Goal: Task Accomplishment & Management: Manage account settings

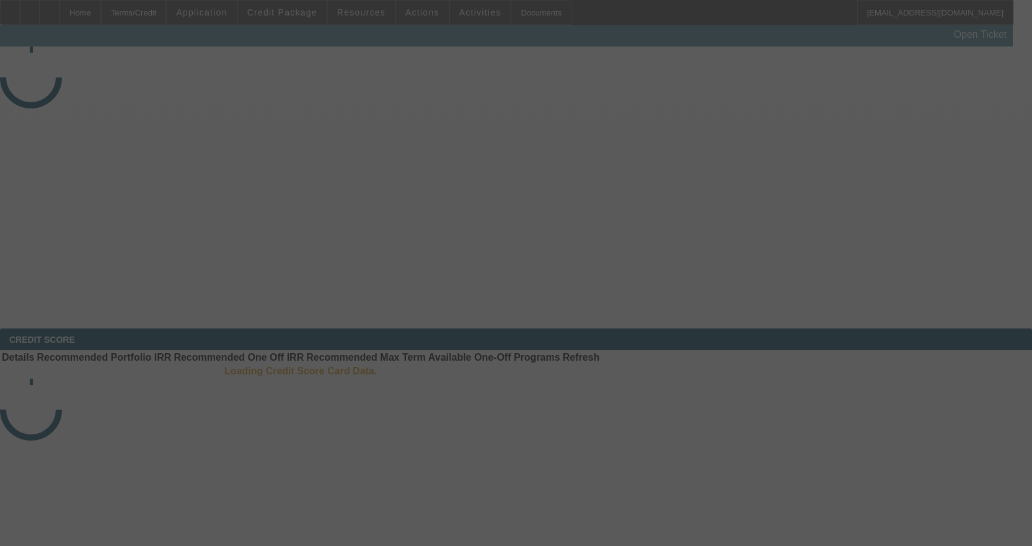
select select "3"
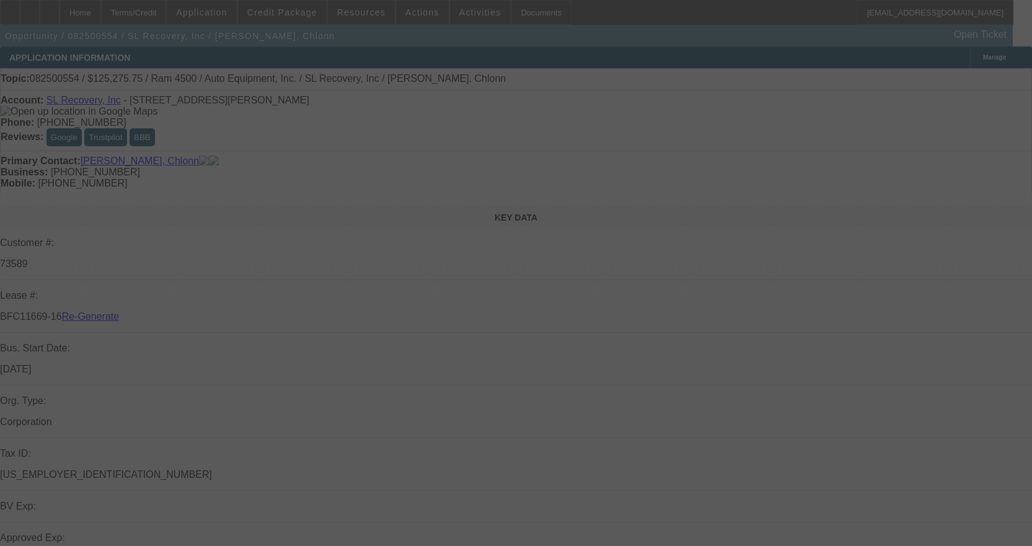
select select "0"
select select "2"
select select "0"
select select "6"
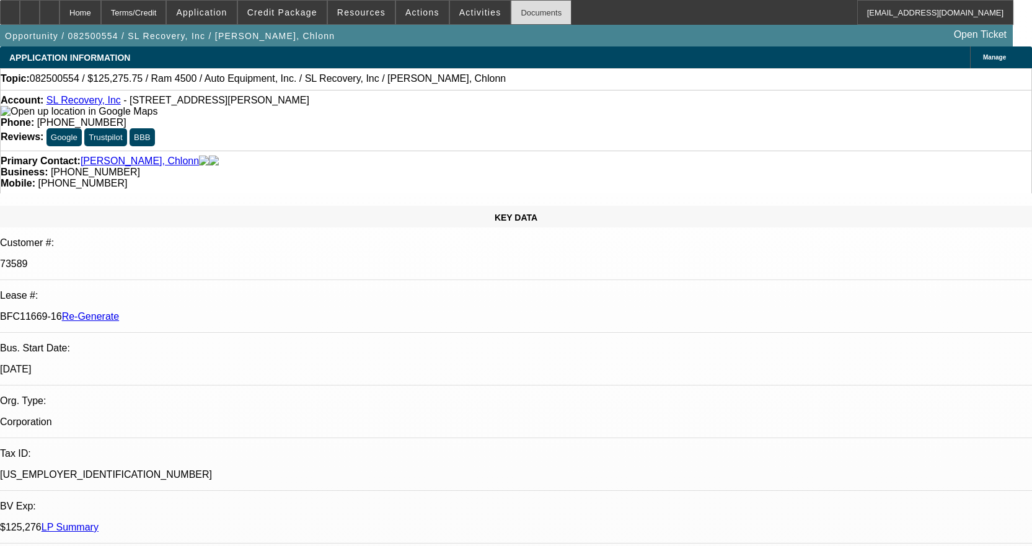
click at [527, 19] on div "Documents" at bounding box center [541, 12] width 61 height 25
click at [421, 12] on span "Actions" at bounding box center [422, 12] width 34 height 10
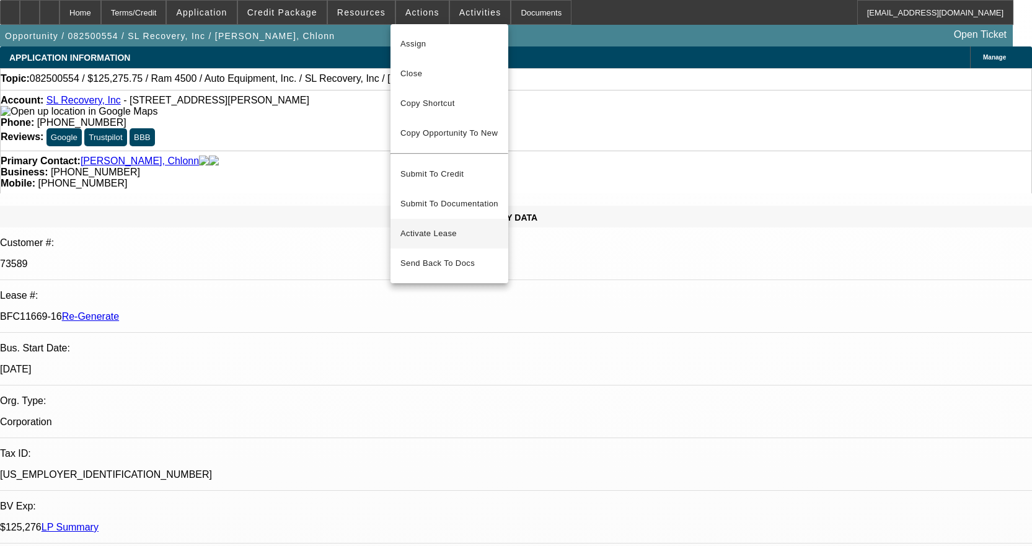
click at [438, 226] on span "Activate Lease" at bounding box center [449, 233] width 98 height 15
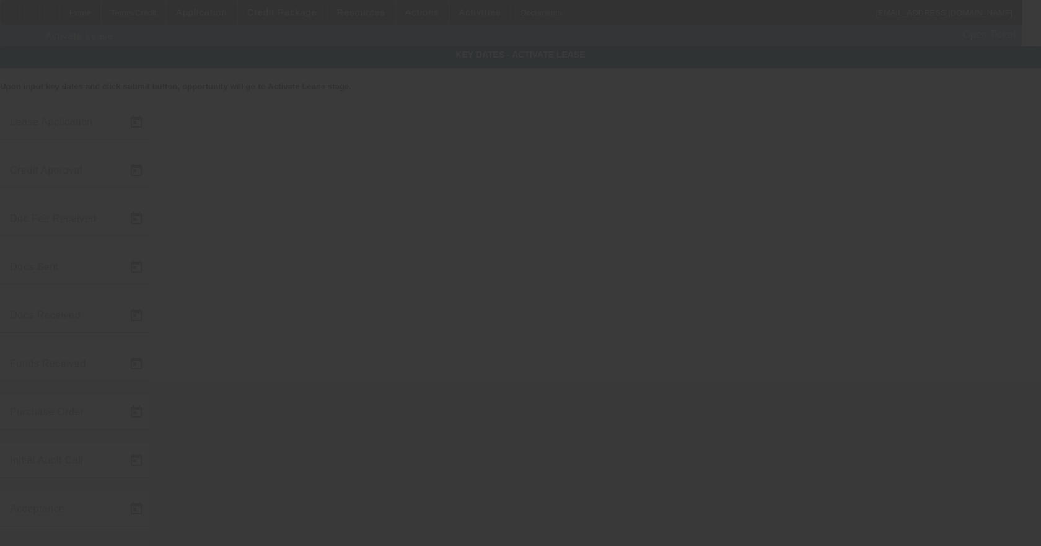
type input "[DATE]"
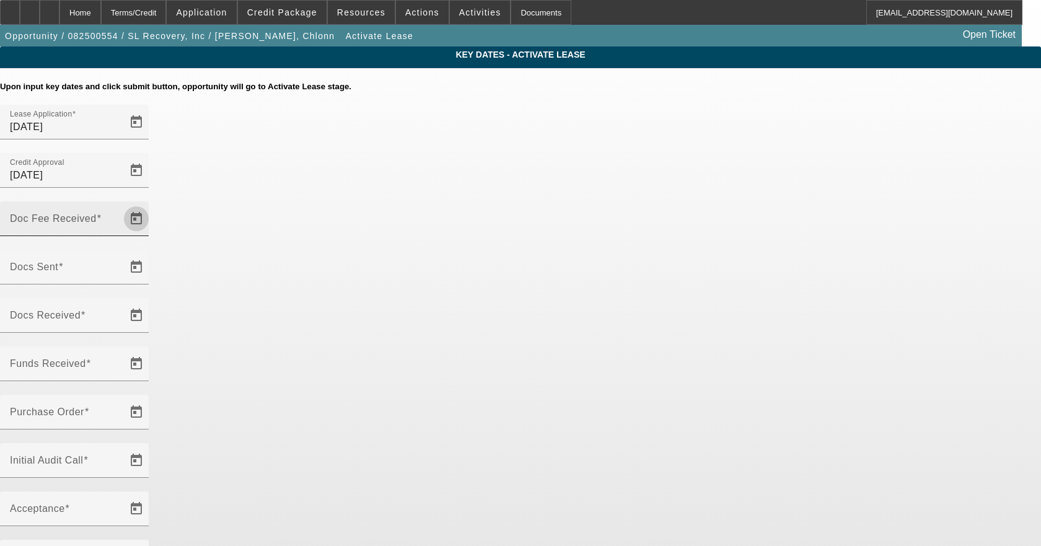
click at [151, 204] on span "Open calendar" at bounding box center [136, 219] width 30 height 30
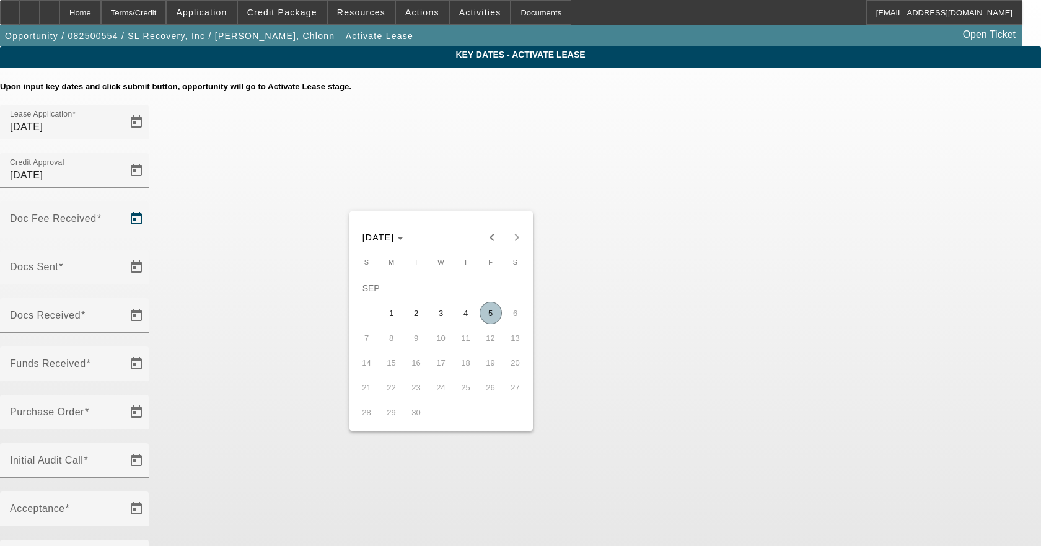
click at [495, 321] on span "5" at bounding box center [491, 313] width 22 height 22
type input "[DATE]"
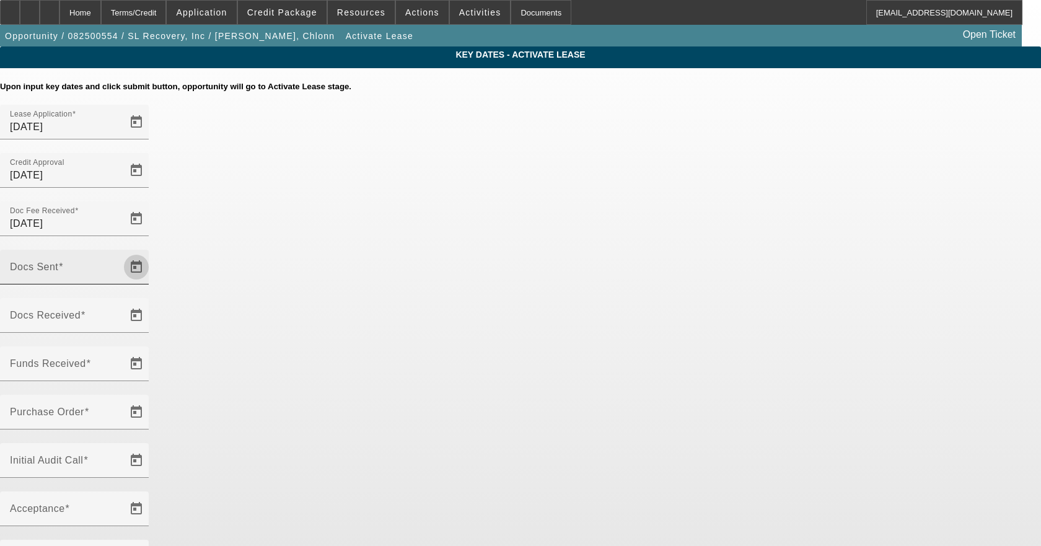
click at [151, 252] on span "Open calendar" at bounding box center [136, 267] width 30 height 30
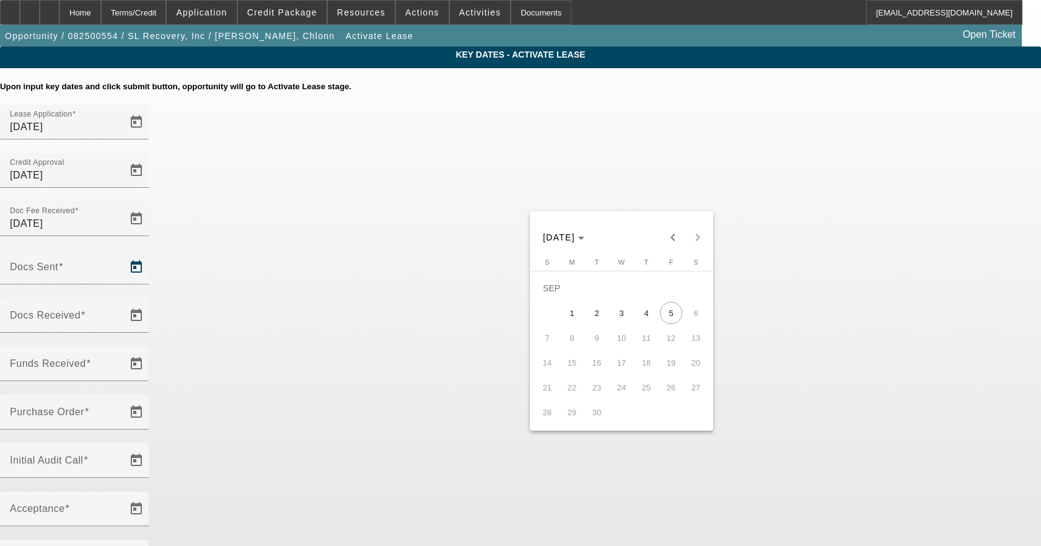
click at [602, 320] on span "2" at bounding box center [597, 313] width 22 height 22
type input "[DATE]"
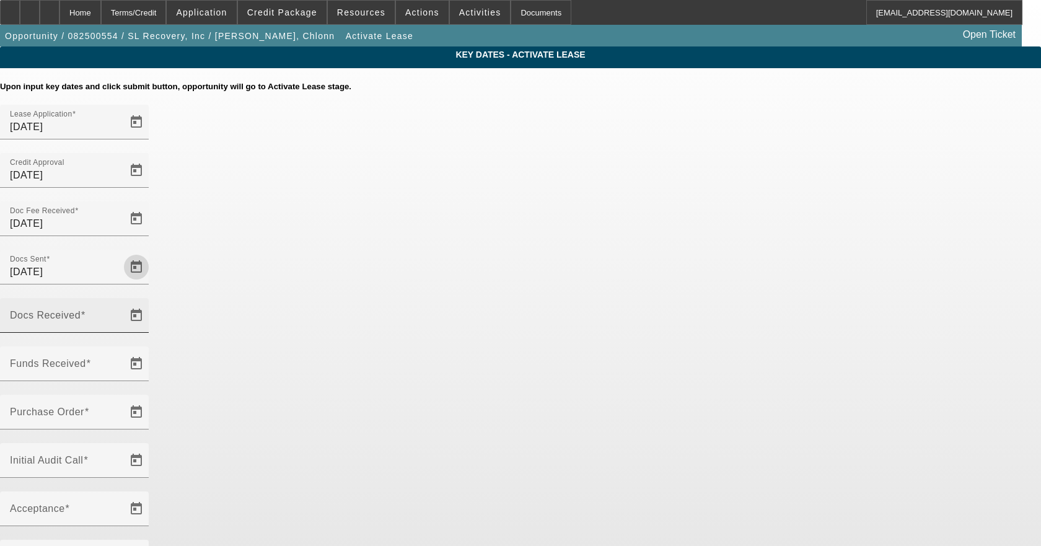
click at [121, 313] on input "Docs Received" at bounding box center [66, 320] width 112 height 15
click at [151, 301] on span "Open calendar" at bounding box center [136, 316] width 30 height 30
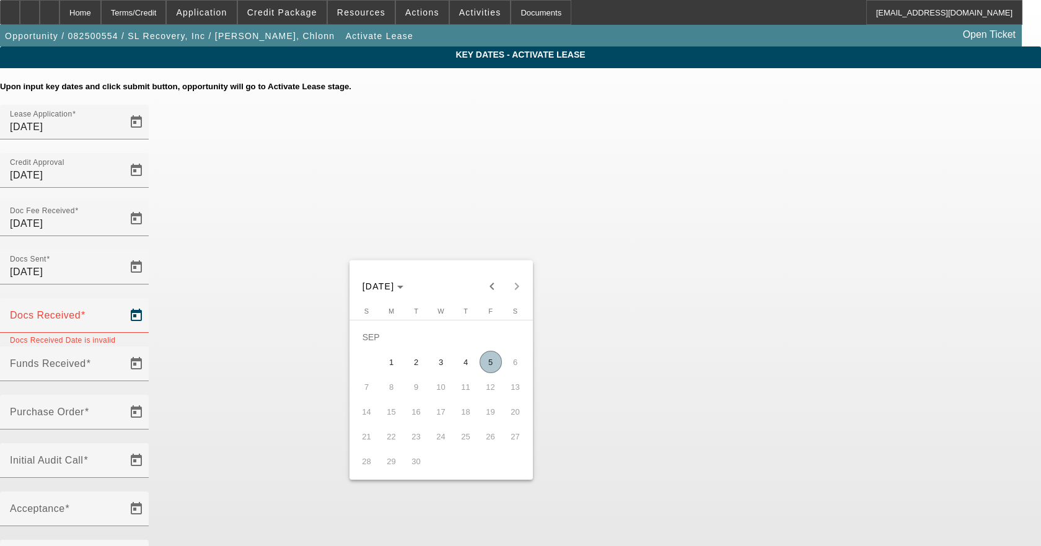
click at [496, 363] on span "5" at bounding box center [491, 362] width 22 height 22
type input "[DATE]"
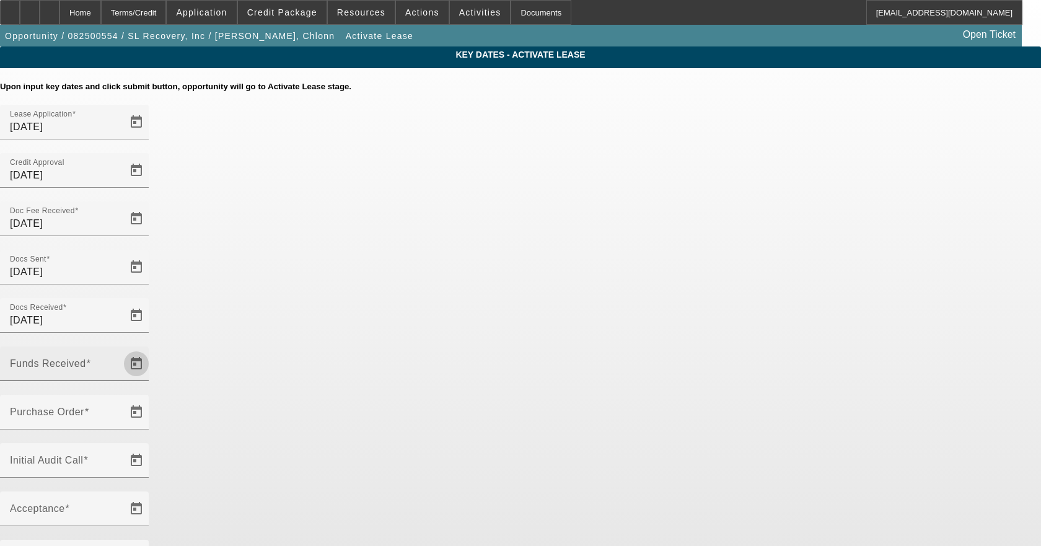
click at [151, 349] on span "Open calendar" at bounding box center [136, 364] width 30 height 30
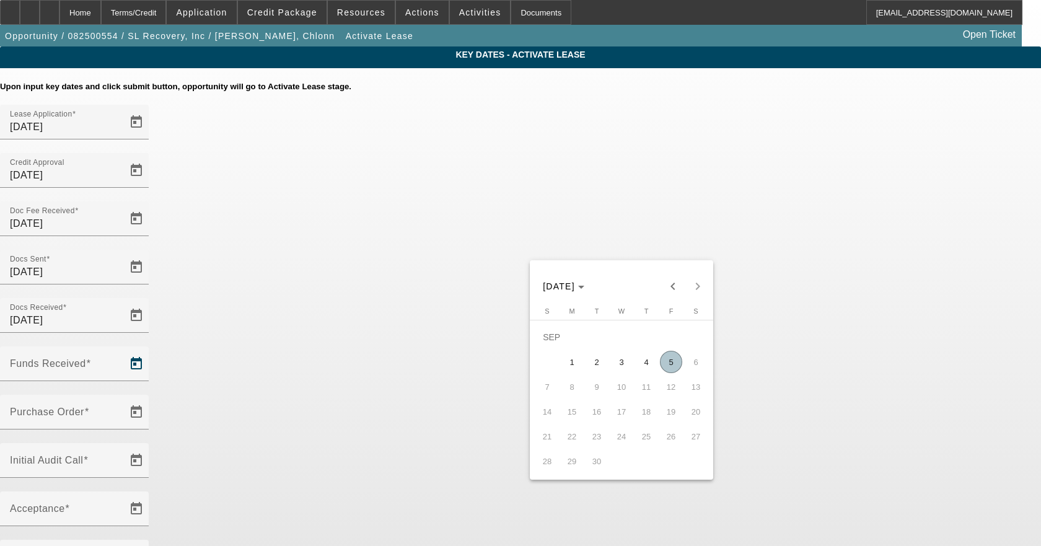
click at [664, 364] on span "5" at bounding box center [671, 362] width 22 height 22
type input "[DATE]"
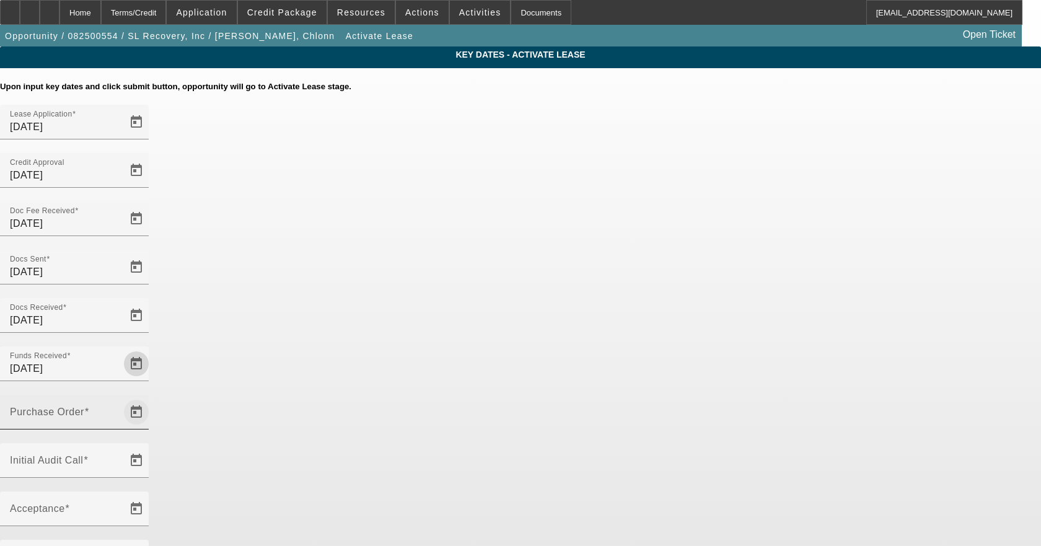
click at [151, 397] on span "Open calendar" at bounding box center [136, 412] width 30 height 30
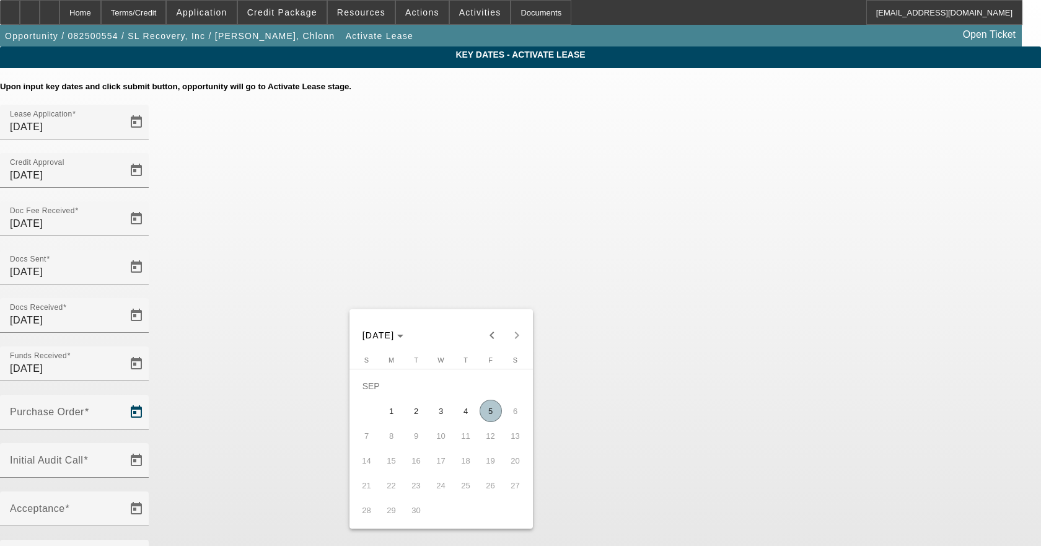
click at [482, 418] on span "5" at bounding box center [491, 411] width 22 height 22
type input "[DATE]"
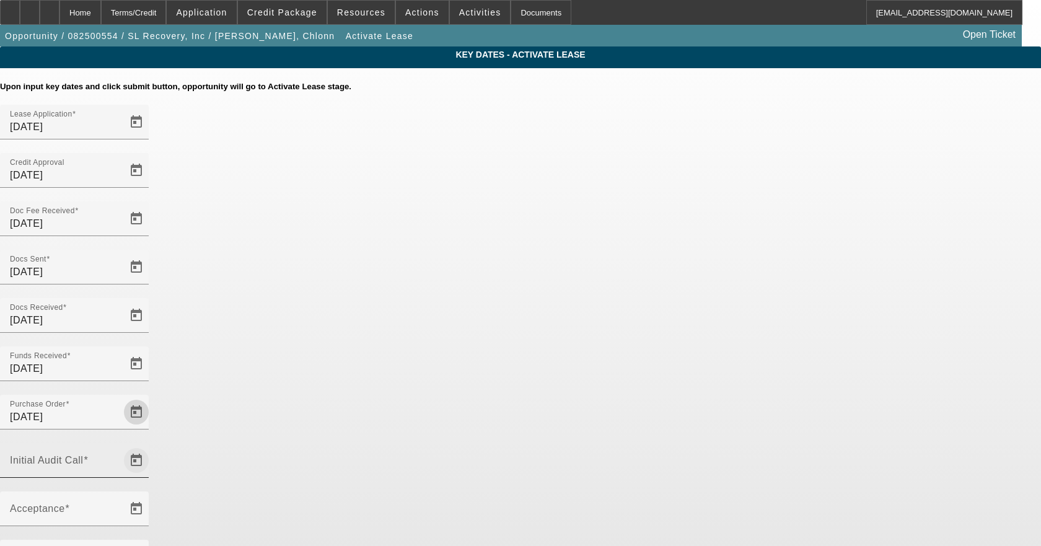
click at [151, 446] on span "Open calendar" at bounding box center [136, 461] width 30 height 30
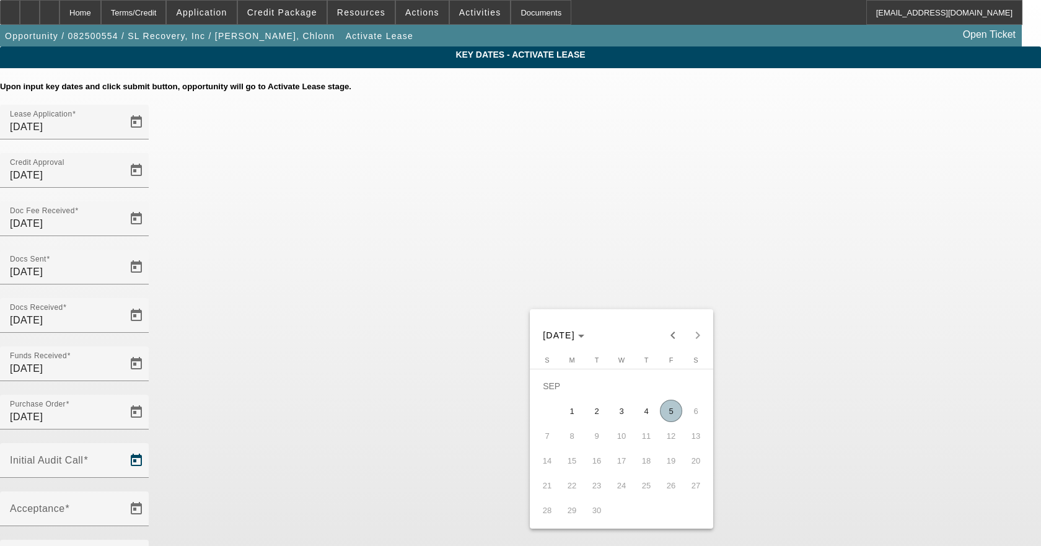
click at [673, 416] on span "5" at bounding box center [671, 411] width 22 height 22
type input "[DATE]"
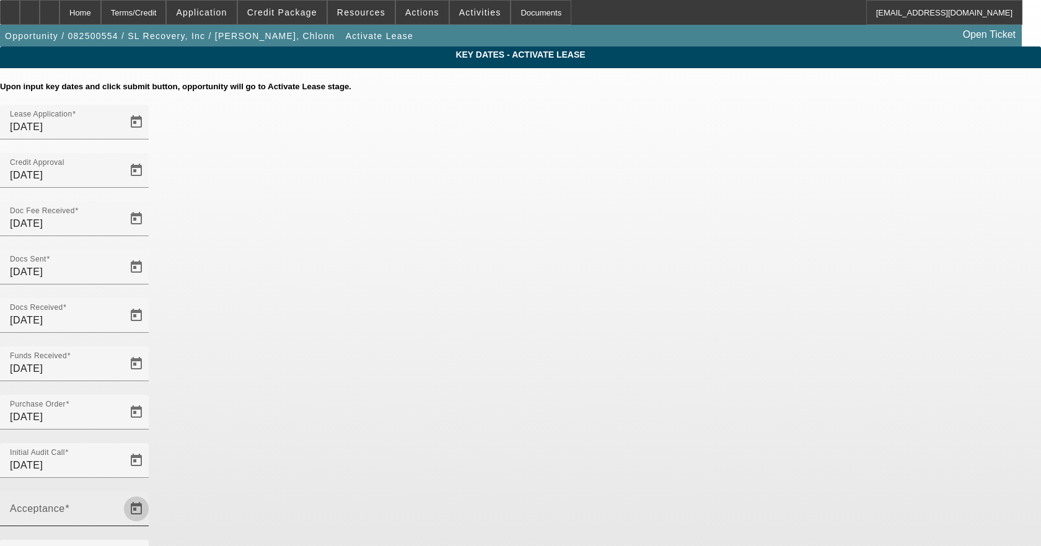
click at [151, 494] on span "Open calendar" at bounding box center [136, 509] width 30 height 30
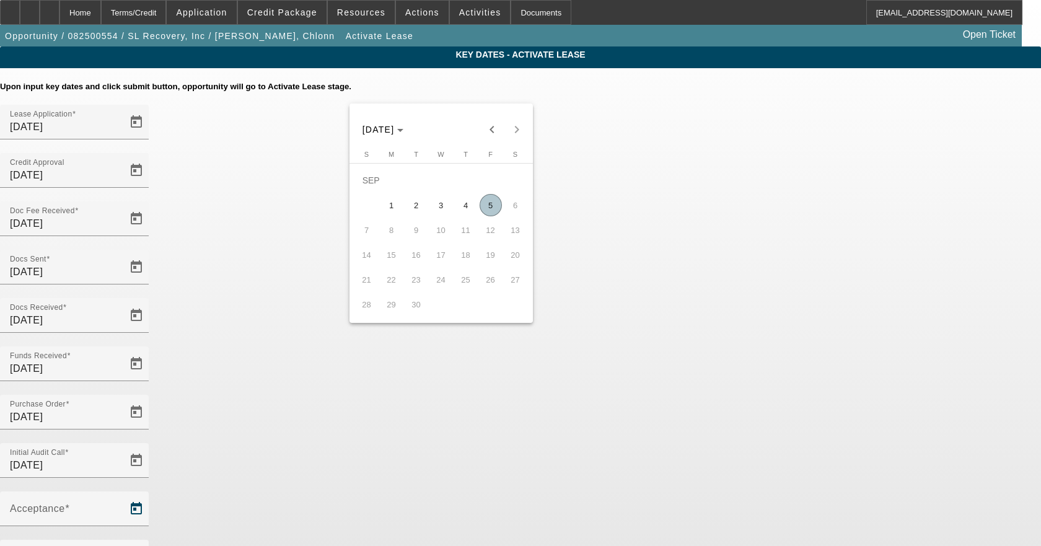
click at [489, 200] on span "5" at bounding box center [491, 205] width 22 height 22
type input "[DATE]"
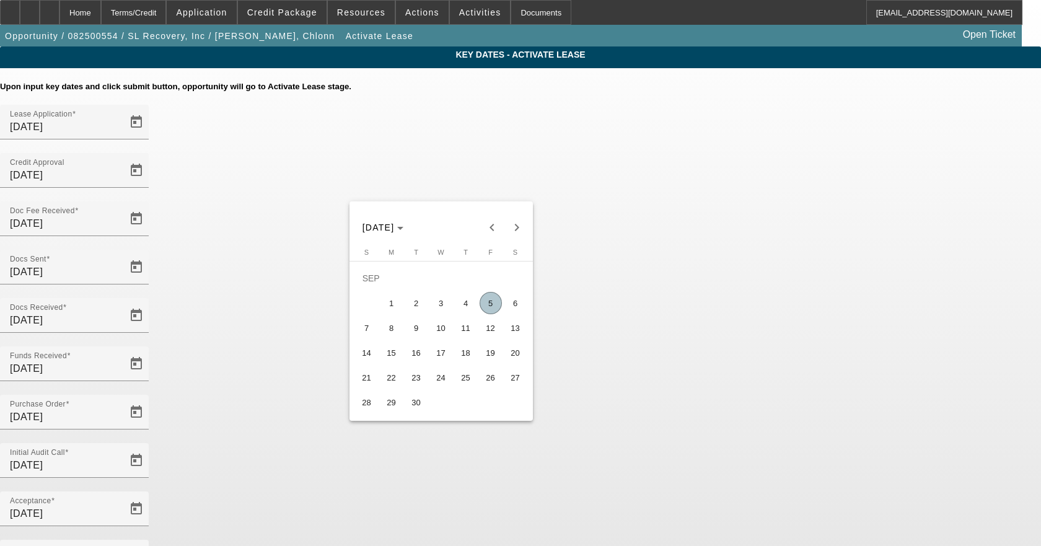
click at [489, 303] on span "5" at bounding box center [491, 303] width 22 height 22
type input "[DATE]"
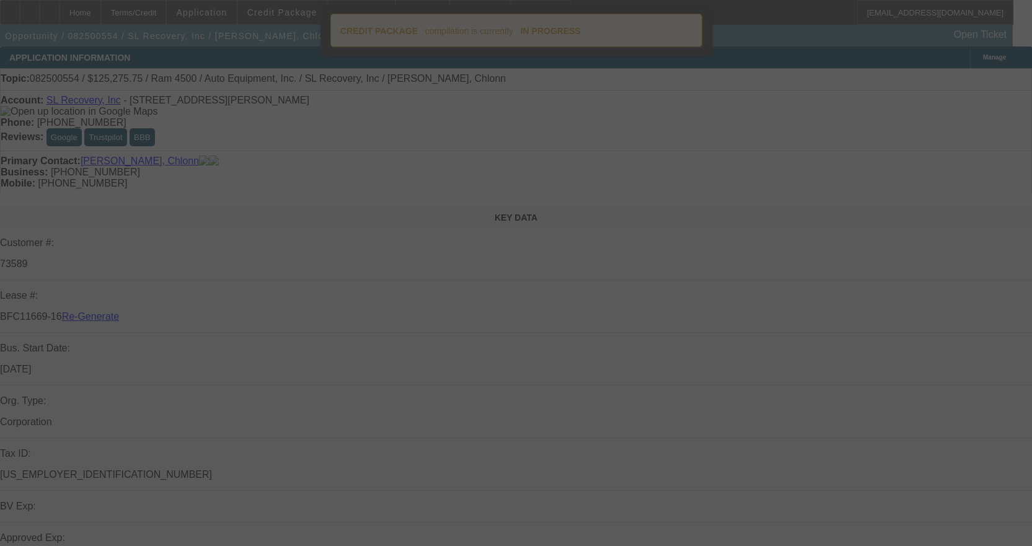
select select "4"
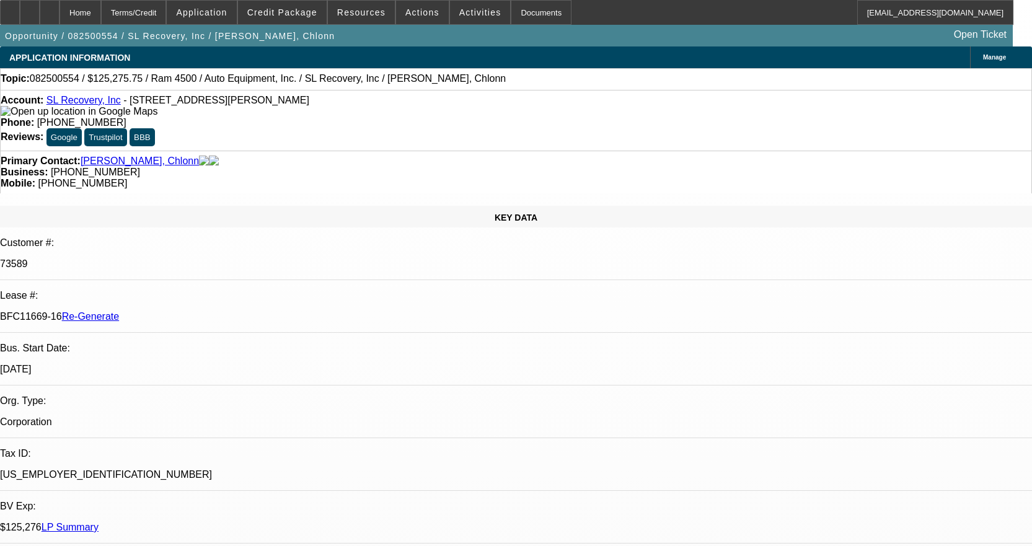
select select "0"
select select "2"
select select "0"
select select "6"
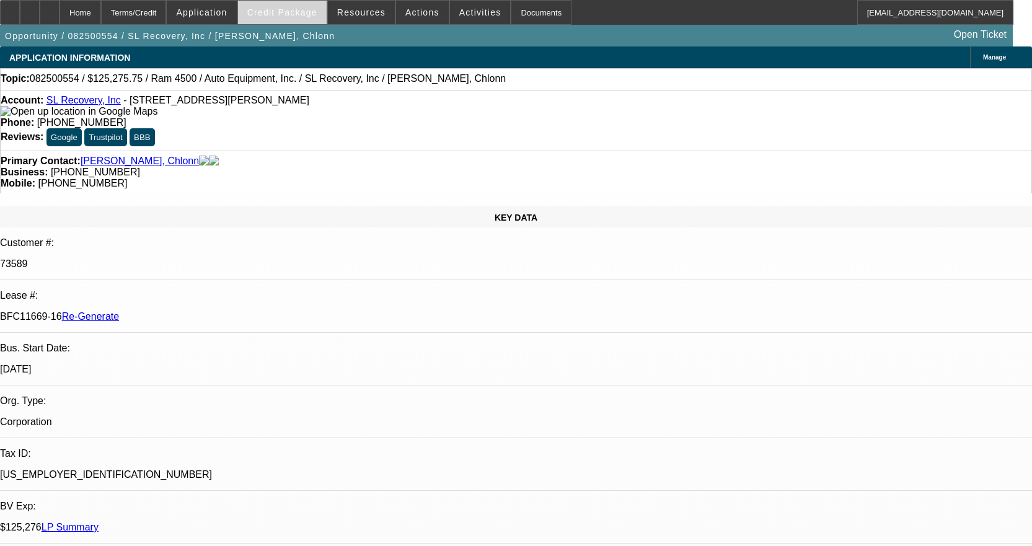
click at [314, 6] on span at bounding box center [282, 13] width 89 height 30
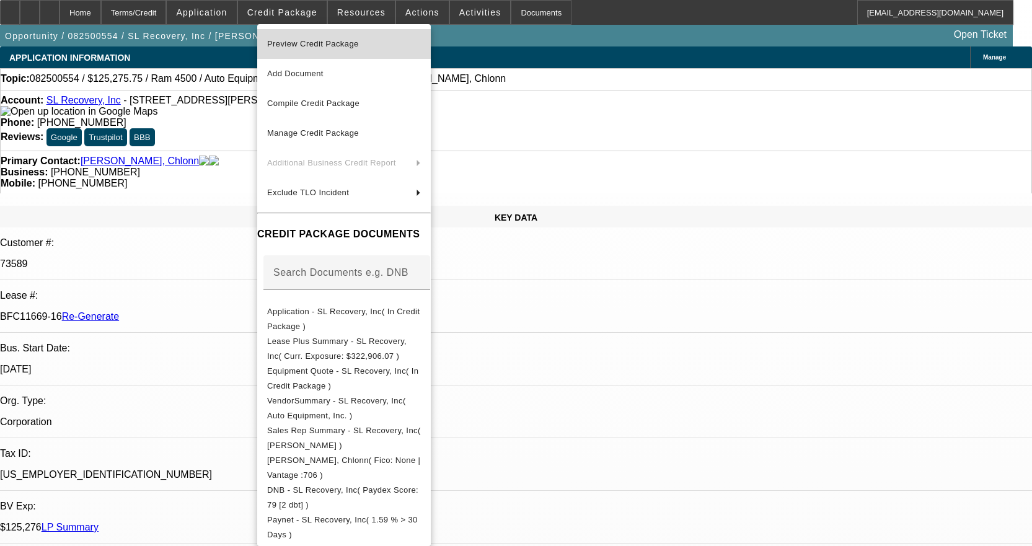
click at [314, 45] on span "Preview Credit Package" at bounding box center [313, 43] width 92 height 9
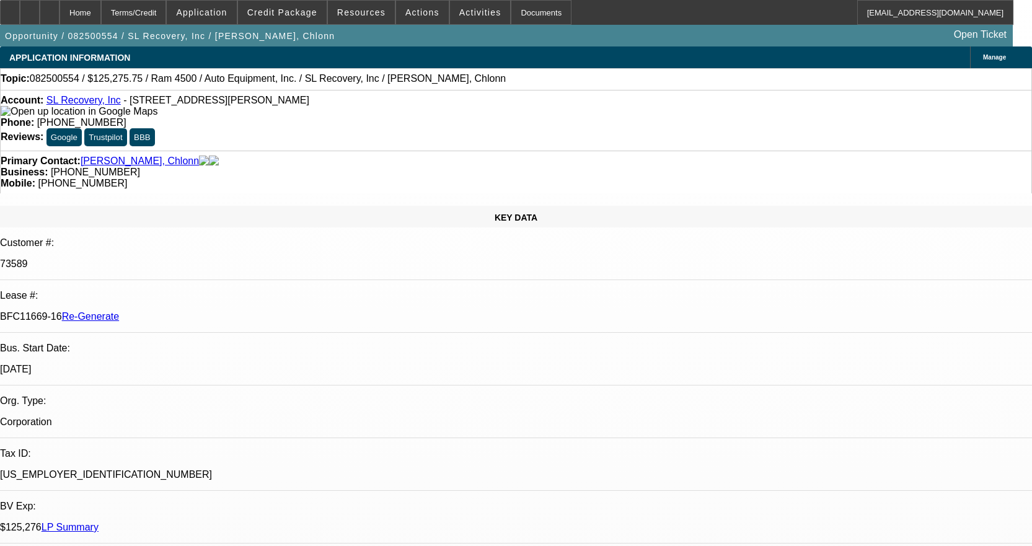
click at [553, 21] on div "Home Terms/Credit Application Credit Package Resources Actions Activities Docum…" at bounding box center [506, 12] width 1013 height 25
click at [521, 17] on div "Documents" at bounding box center [541, 12] width 61 height 25
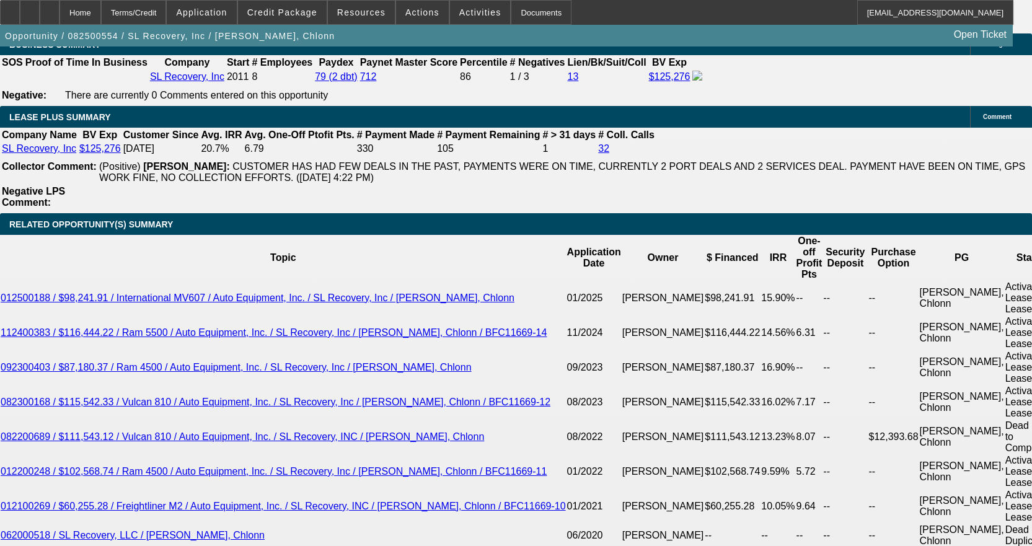
scroll to position [2355, 0]
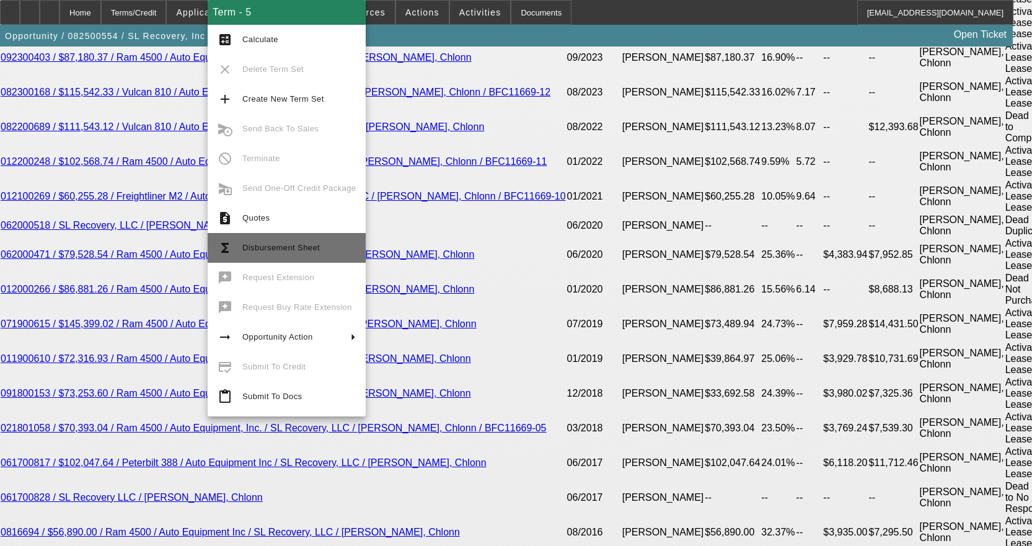
click at [296, 244] on span "Disbursement Sheet" at bounding box center [280, 247] width 77 height 9
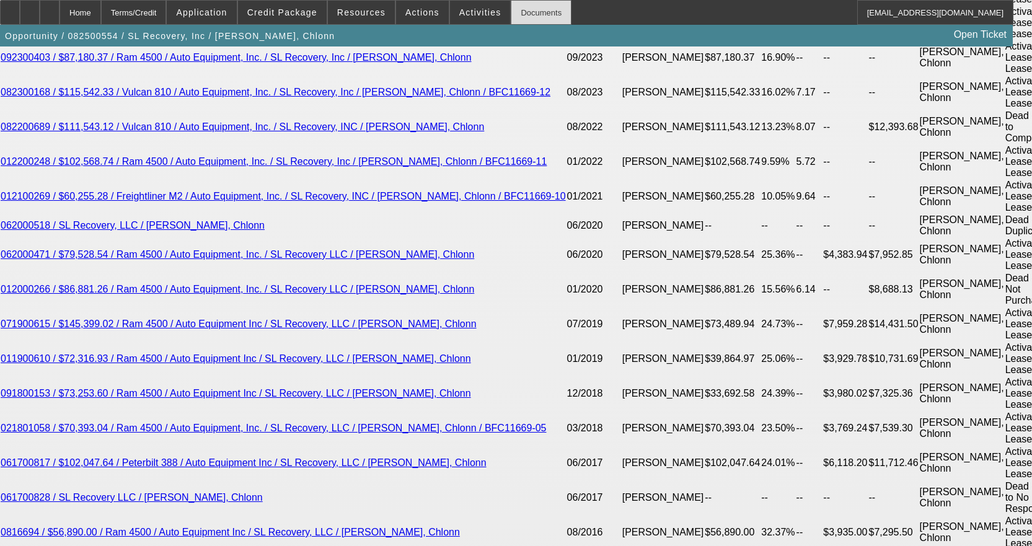
click at [517, 12] on div "Documents" at bounding box center [541, 12] width 61 height 25
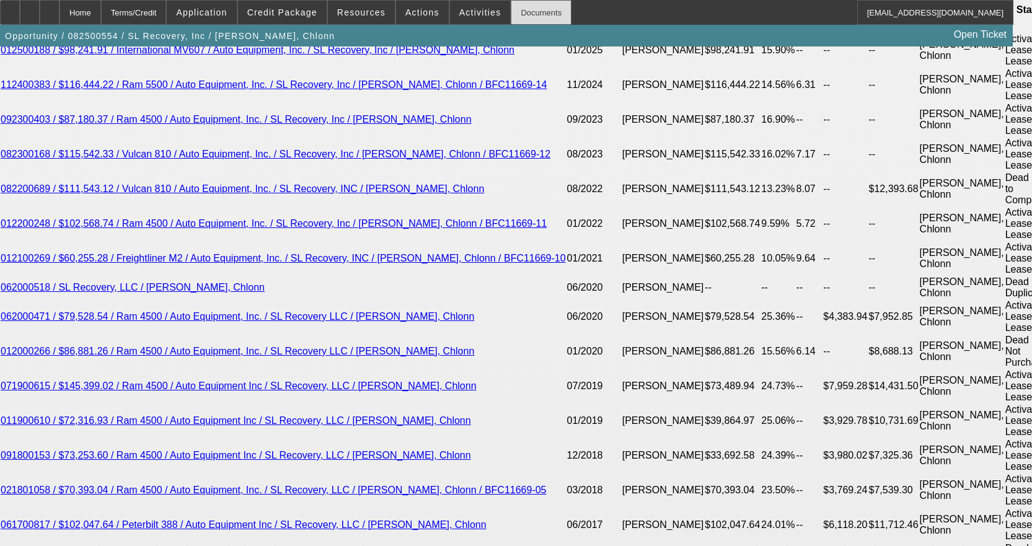
click at [535, 10] on div "Documents" at bounding box center [541, 12] width 61 height 25
click at [459, 25] on div "Opportunity / 082500554 / SL Recovery, Inc / [PERSON_NAME], Chlonn Open Ticket" at bounding box center [506, 36] width 1013 height 22
click at [459, 17] on span "Activities" at bounding box center [480, 12] width 42 height 10
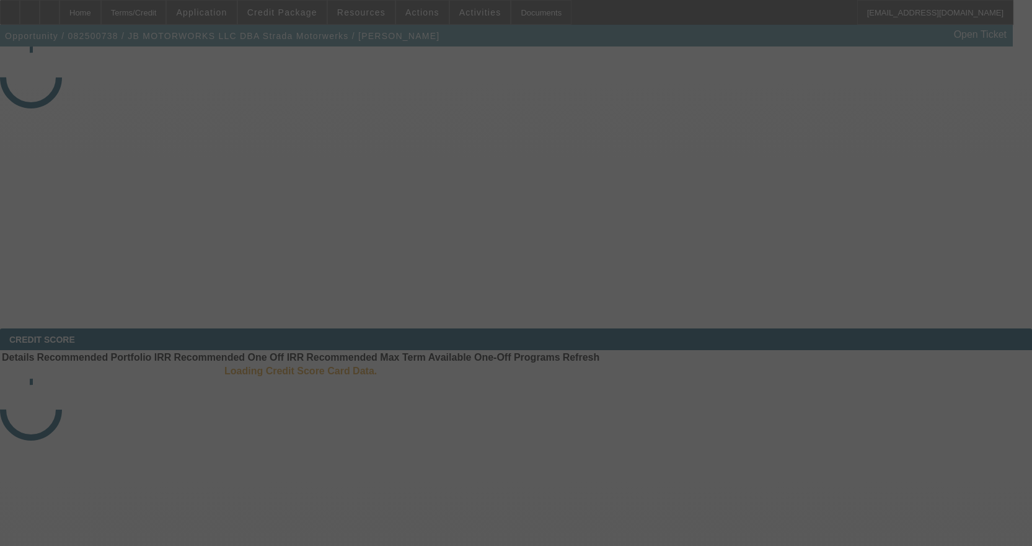
select select "3"
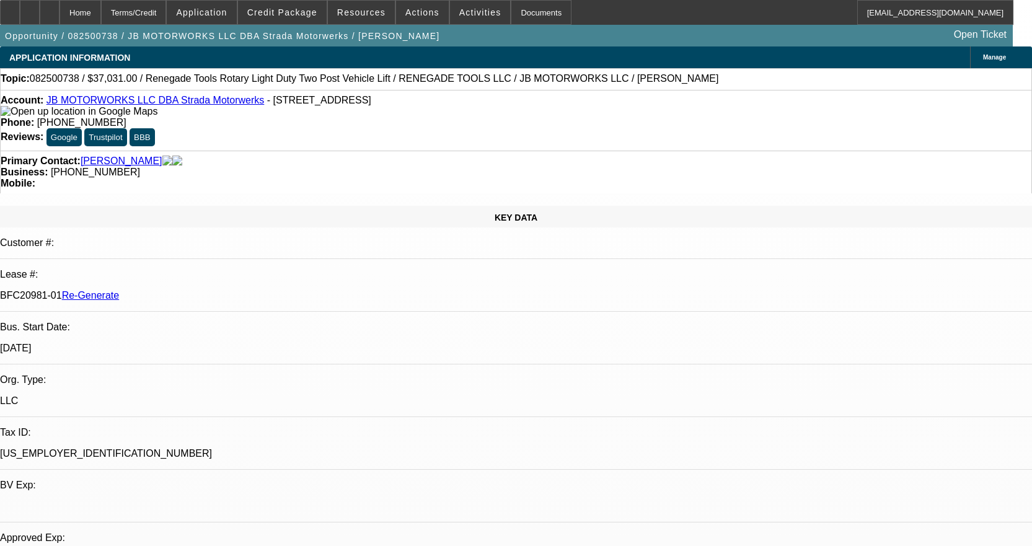
select select "0"
select select "3"
select select "0.1"
select select "4"
